Goal: Find contact information: Find work email

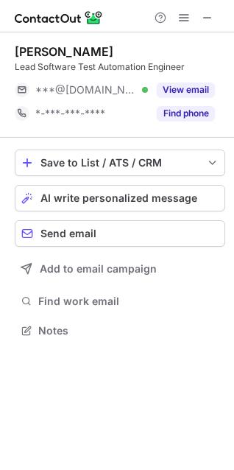
scroll to position [320, 234]
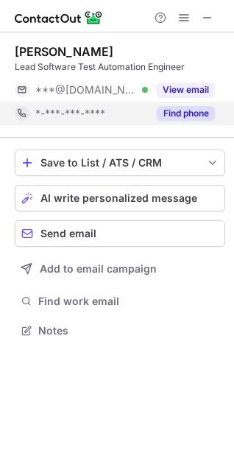
click at [197, 111] on button "Find phone" at bounding box center [186, 113] width 58 height 15
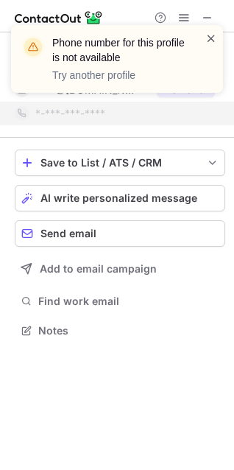
click at [213, 40] on span at bounding box center [211, 38] width 12 height 15
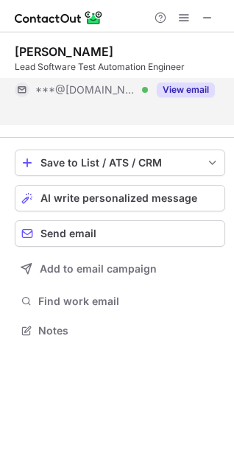
scroll to position [297, 234]
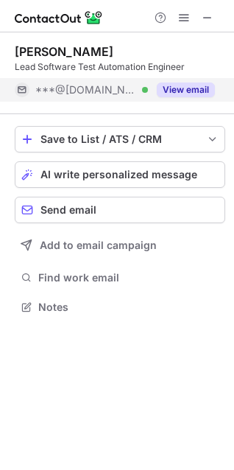
click at [187, 86] on button "View email" at bounding box center [186, 89] width 58 height 15
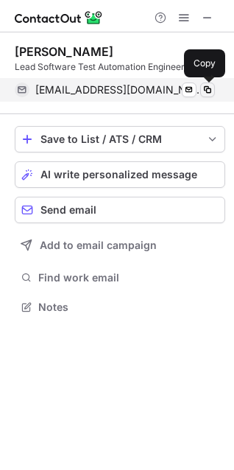
click at [203, 89] on span at bounding box center [208, 90] width 12 height 12
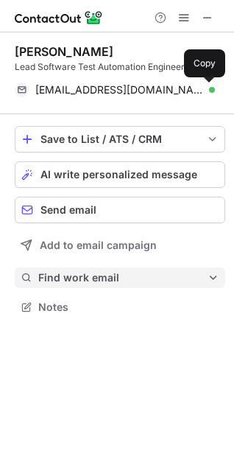
click at [81, 278] on span "Find work email" at bounding box center [122, 277] width 169 height 13
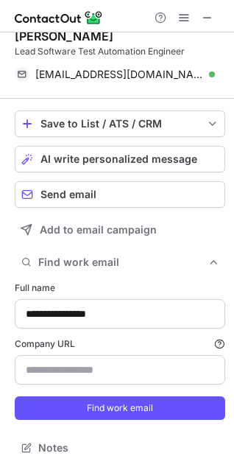
scroll to position [0, 0]
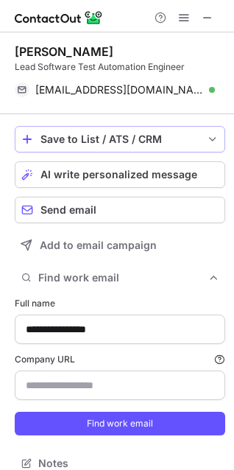
click at [195, 144] on button "Save to List / ATS / CRM" at bounding box center [120, 139] width 211 height 26
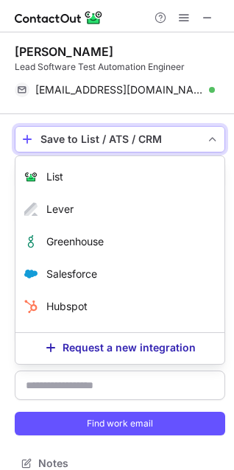
click at [195, 144] on button "Save to List / ATS / CRM" at bounding box center [120, 139] width 211 height 26
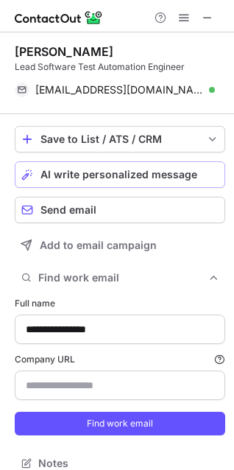
click at [144, 180] on span "AI write personalized message" at bounding box center [118, 175] width 157 height 12
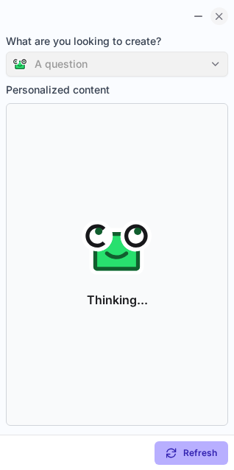
click at [220, 19] on span at bounding box center [219, 16] width 12 height 12
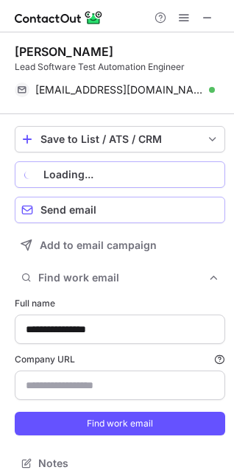
click at [104, 208] on div "Send email" at bounding box center [129, 210] width 178 height 12
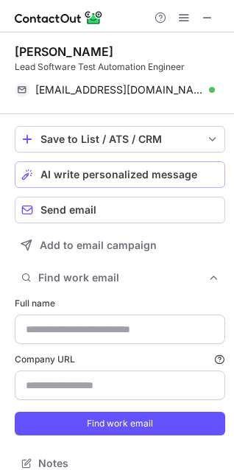
type input "**********"
